Goal: Check status

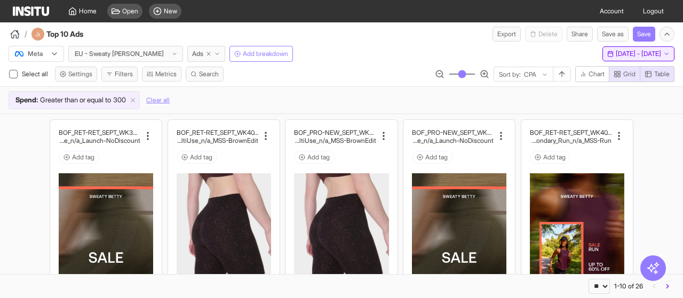
click at [647, 56] on span "[DATE] - [DATE]" at bounding box center [637, 54] width 45 height 9
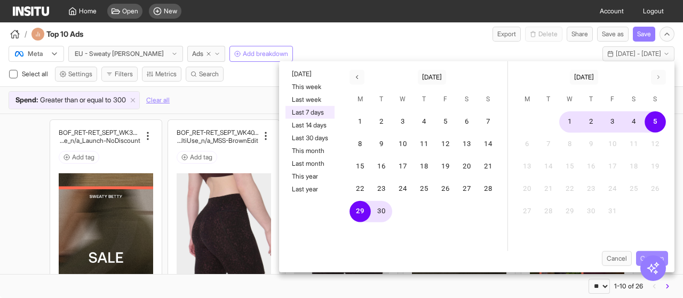
click at [659, 252] on button "Confirm" at bounding box center [652, 258] width 32 height 15
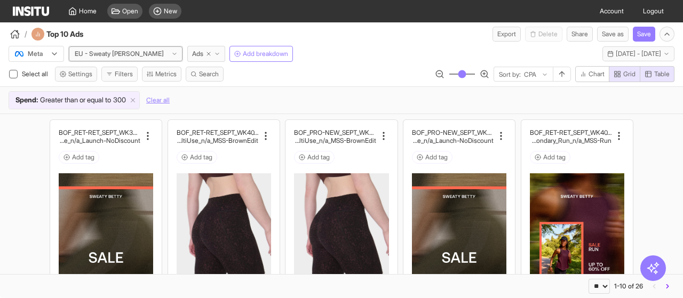
click at [116, 46] on div "EU - Sweaty [PERSON_NAME]" at bounding box center [126, 53] width 114 height 15
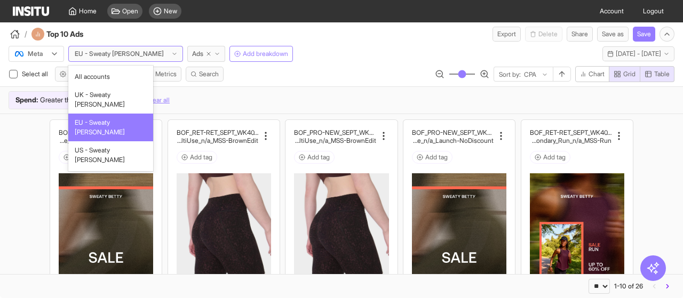
click at [108, 118] on span "EU - Sweaty [PERSON_NAME]" at bounding box center [111, 127] width 72 height 19
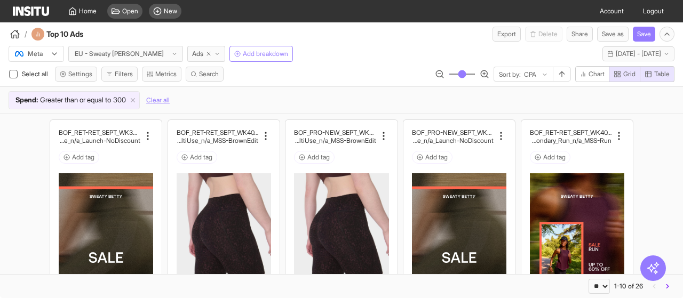
click at [392, 47] on div "Meta EU - Sweaty [PERSON_NAME] Ads Add breakdown Last 7 days - [DATE] - [DATE] …" at bounding box center [341, 52] width 683 height 20
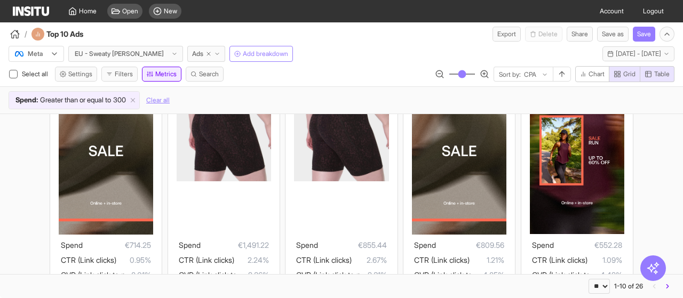
click at [161, 70] on button "Metrics" at bounding box center [161, 74] width 39 height 15
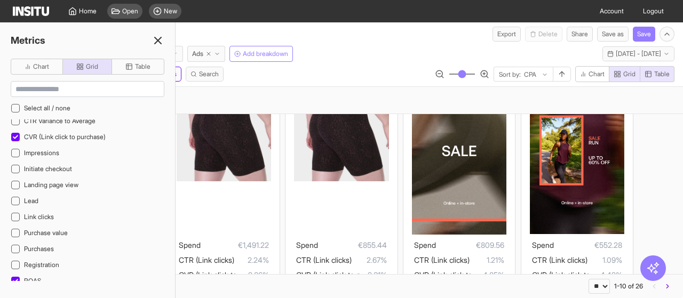
scroll to position [373, 0]
click at [305, 68] on div "Select all Settings Filters Metrics Search Sort by: CPA Chart Grid Table" at bounding box center [341, 76] width 683 height 20
click at [161, 43] on line at bounding box center [158, 40] width 6 height 6
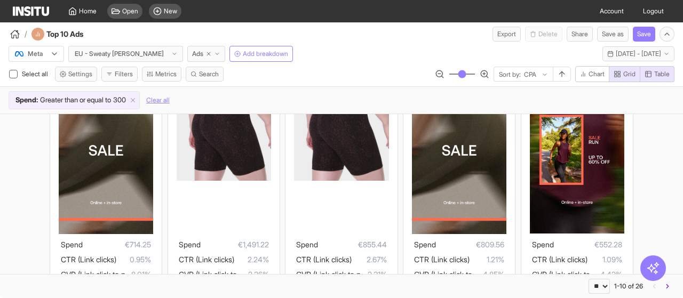
scroll to position [160, 0]
